Goal: Task Accomplishment & Management: Manage account settings

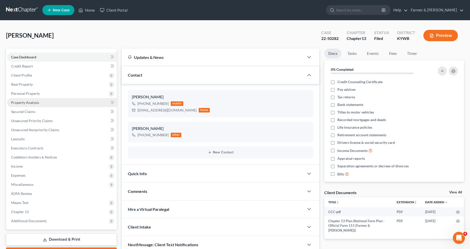
click at [60, 102] on link "Property Analysis" at bounding box center [62, 102] width 110 height 9
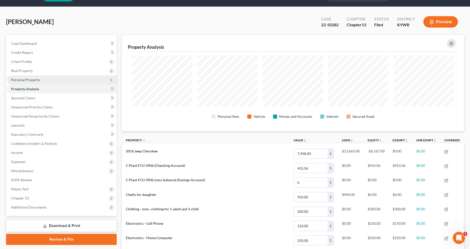
click at [63, 77] on span "Personal Property" at bounding box center [62, 79] width 110 height 9
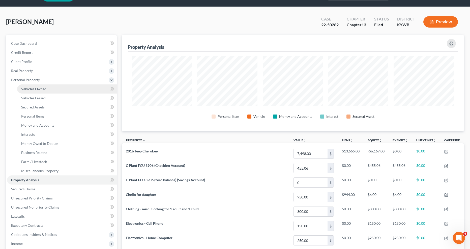
click at [70, 89] on link "Vehicles Owned" at bounding box center [67, 88] width 100 height 9
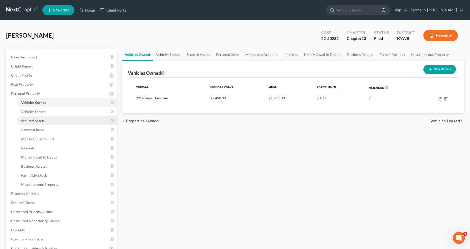
click at [29, 122] on span "Secured Assets" at bounding box center [32, 120] width 23 height 4
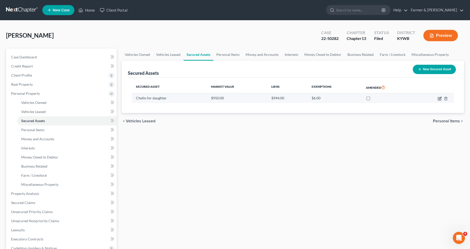
click at [440, 99] on icon "button" at bounding box center [440, 98] width 4 height 4
select select "0"
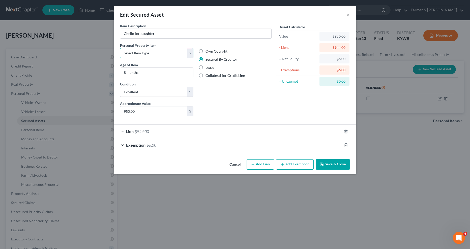
click at [182, 50] on select "Select Item Type Clothing Collectibles Of Value Electronics Firearms Household …" at bounding box center [156, 53] width 73 height 10
click at [163, 53] on select "Select Item Type Clothing Collectibles Of Value Electronics Firearms Household …" at bounding box center [156, 53] width 73 height 10
click at [347, 13] on button "×" at bounding box center [349, 15] width 4 height 6
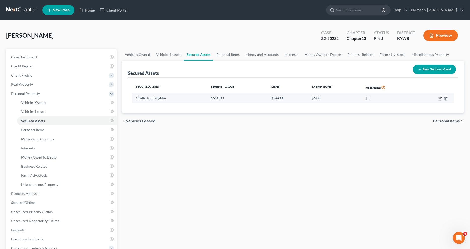
click at [440, 99] on icon "button" at bounding box center [440, 98] width 4 height 4
select select "0"
